Goal: Task Accomplishment & Management: Use online tool/utility

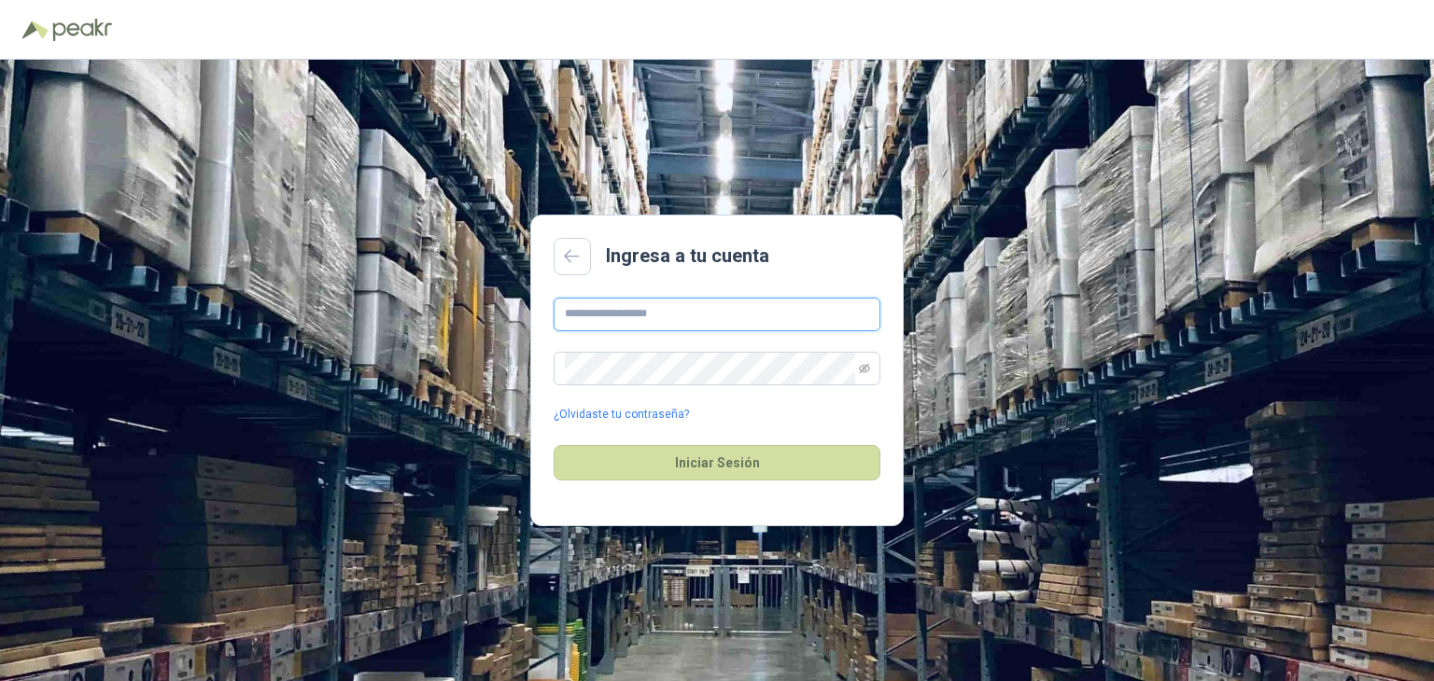
type input "**********"
click at [717, 460] on button "Iniciar Sesión" at bounding box center [717, 462] width 327 height 35
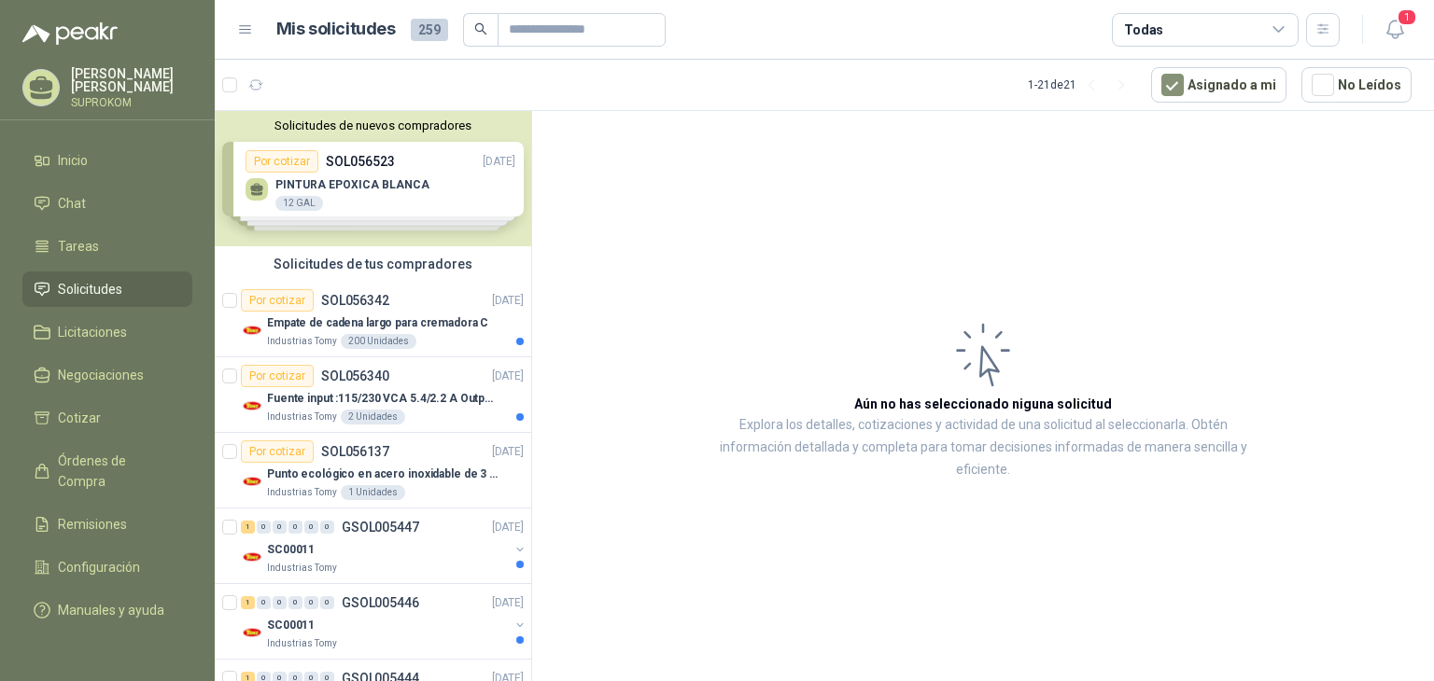
click at [400, 182] on div "Solicitudes de nuevos compradores Por cotizar SOL056523 [DATE] PINTURA EPOXICA …" at bounding box center [373, 178] width 316 height 135
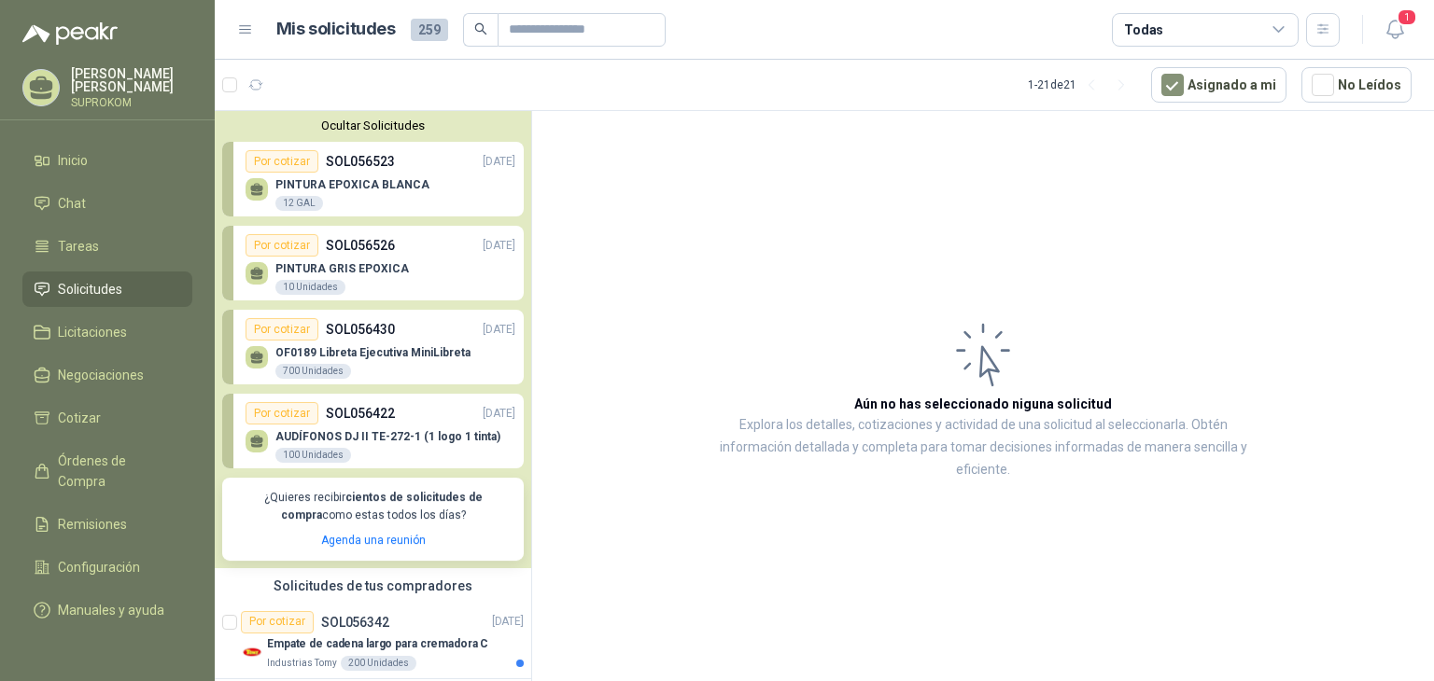
click at [378, 437] on p "AUDÍFONOS DJ II TE-272-1 (1 logo 1 tinta)" at bounding box center [387, 436] width 225 height 13
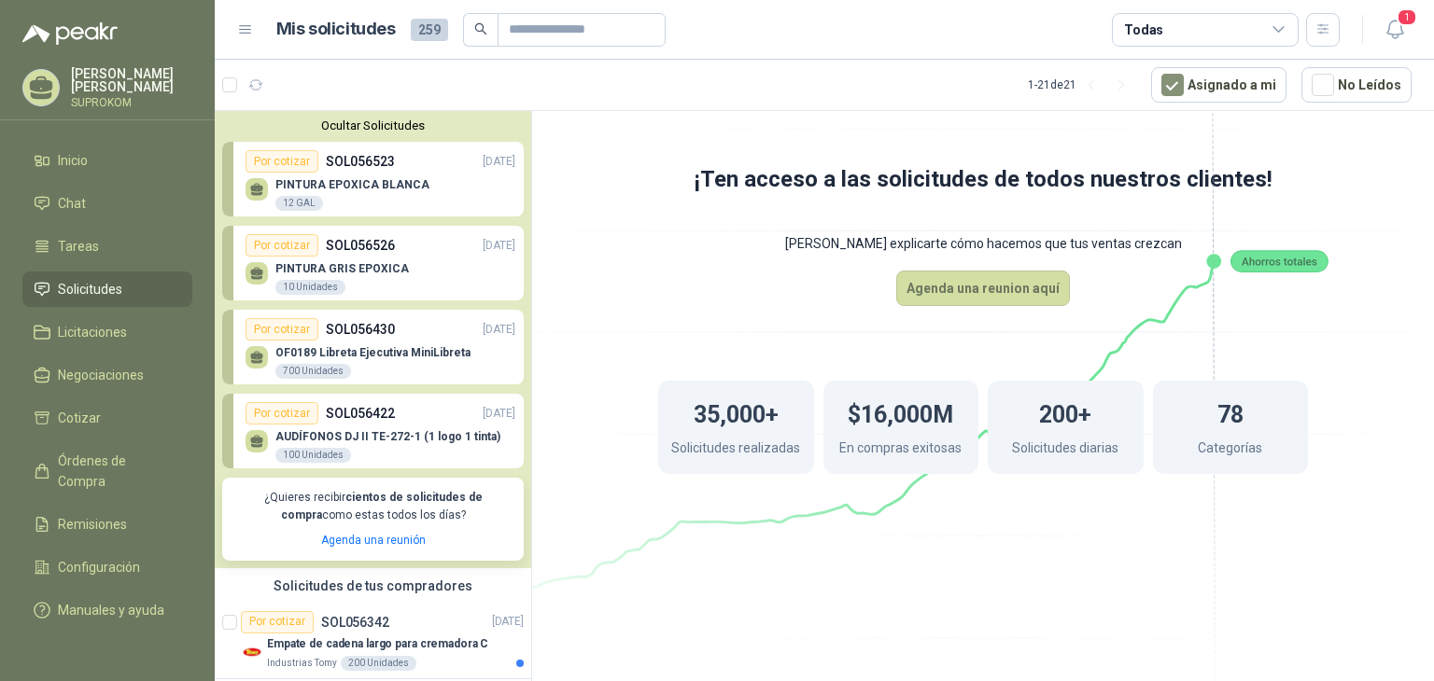
click at [108, 97] on p "SUPROKOM" at bounding box center [131, 102] width 121 height 11
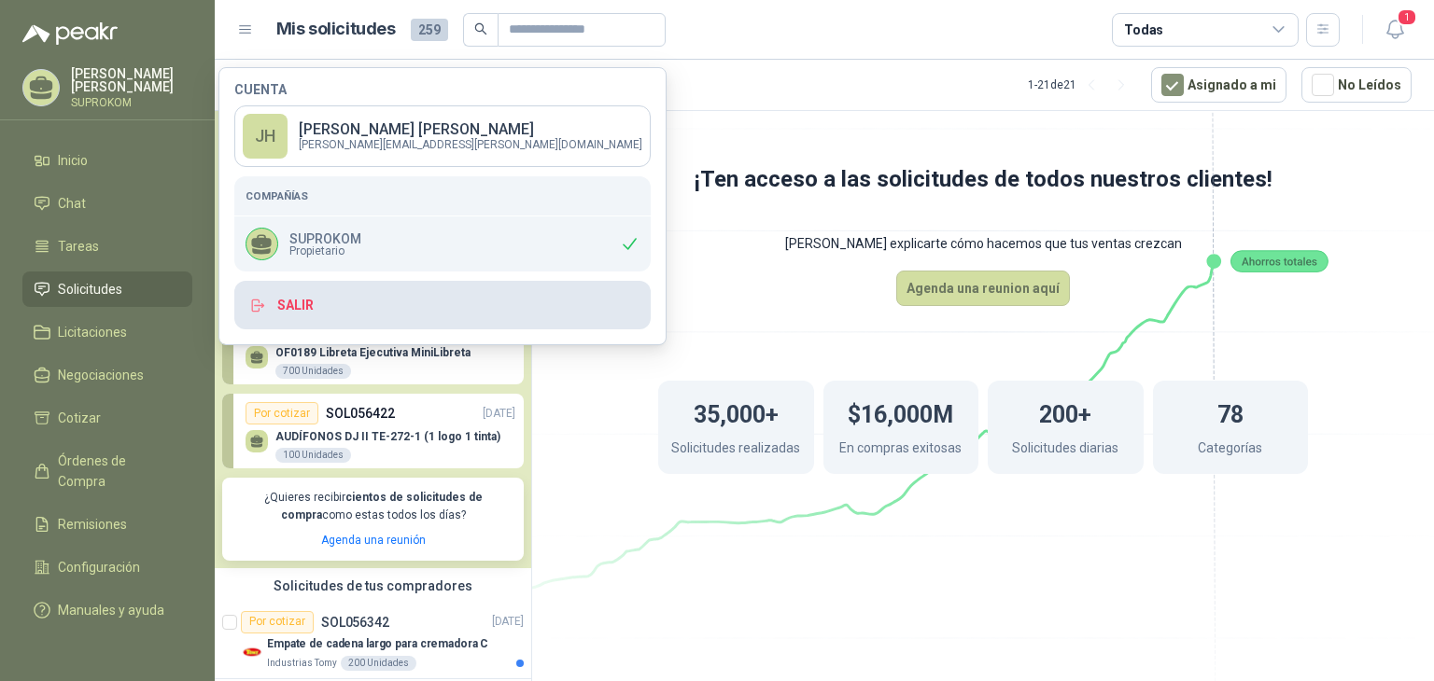
click at [302, 305] on button "Salir" at bounding box center [442, 305] width 416 height 49
